Goal: Find specific page/section: Find specific page/section

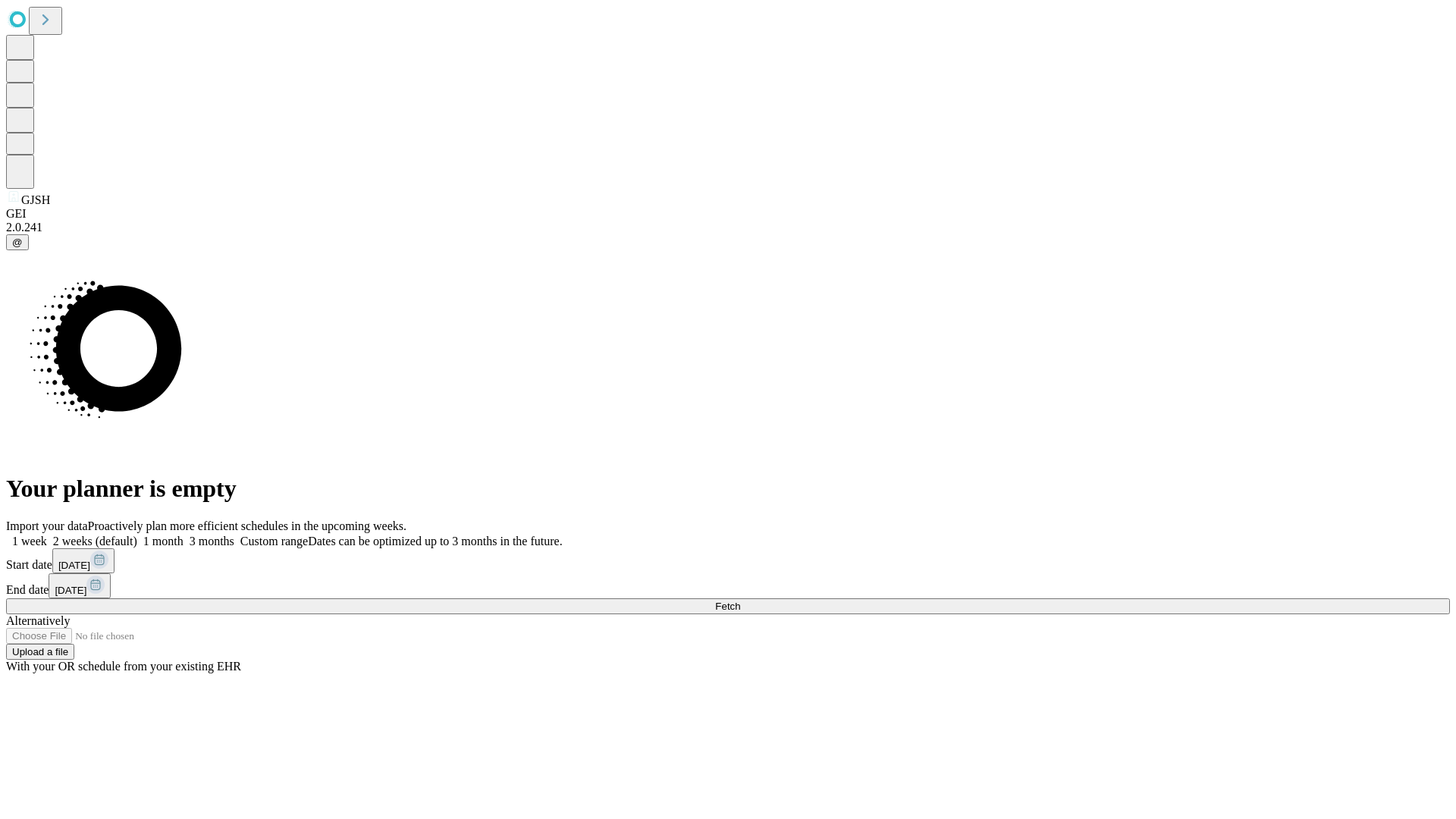
click at [740, 600] on span "Fetch" at bounding box center [728, 606] width 25 height 12
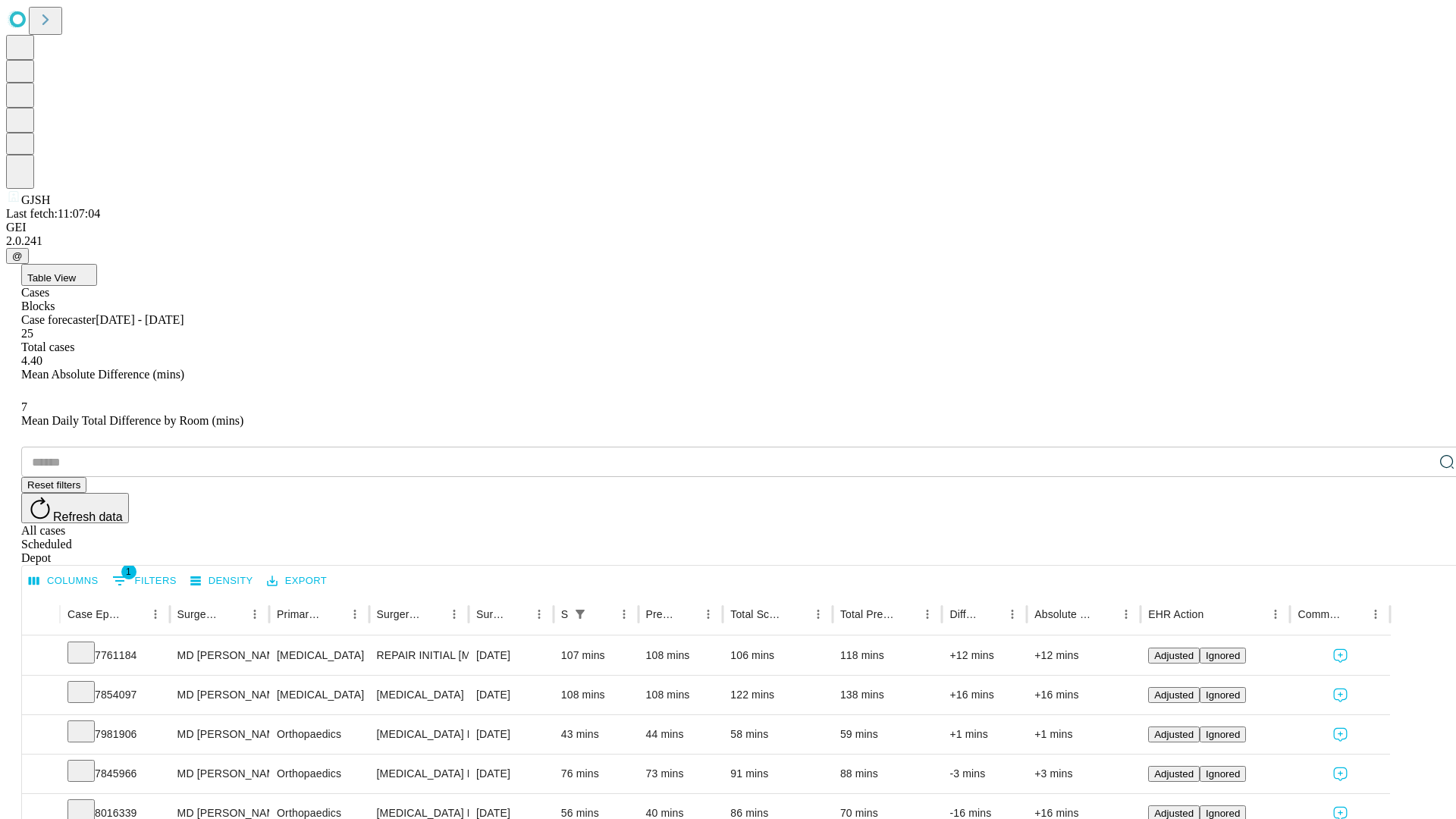
click at [1417, 552] on div "Depot" at bounding box center [743, 558] width 1444 height 13
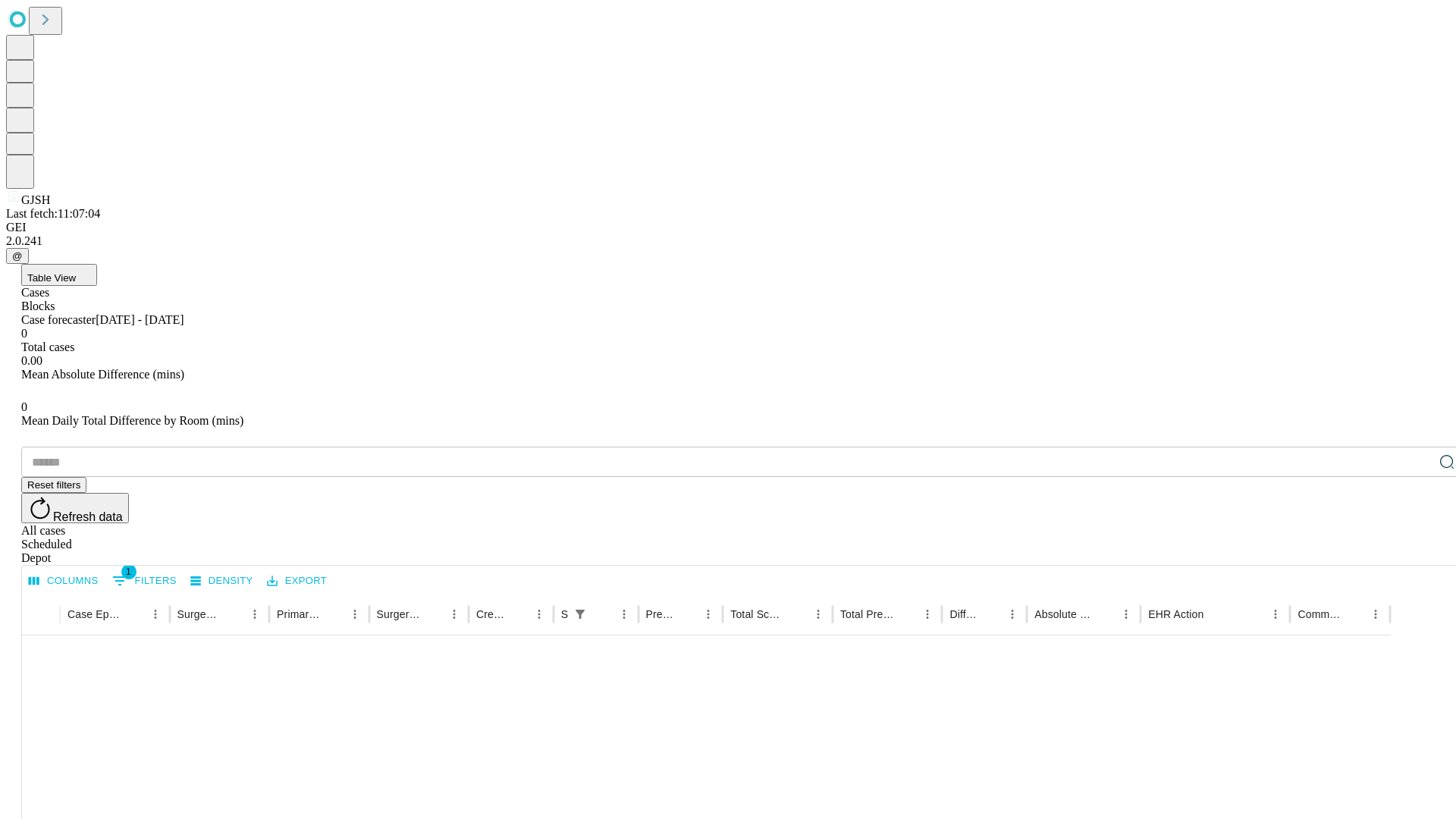
click at [1293, 524] on div "All cases" at bounding box center [743, 530] width 1444 height 13
